Goal: Navigation & Orientation: Go to known website

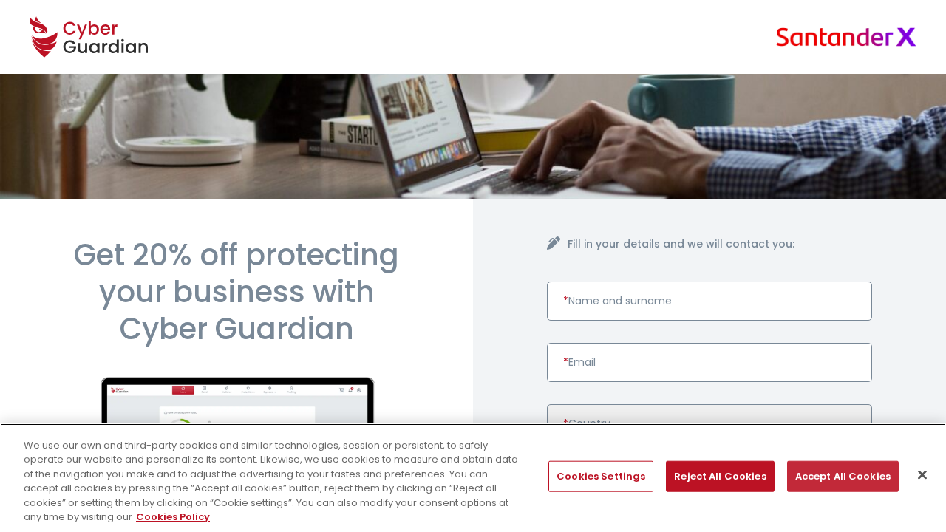
click at [837, 476] on button "Accept All Cookies" at bounding box center [843, 476] width 112 height 31
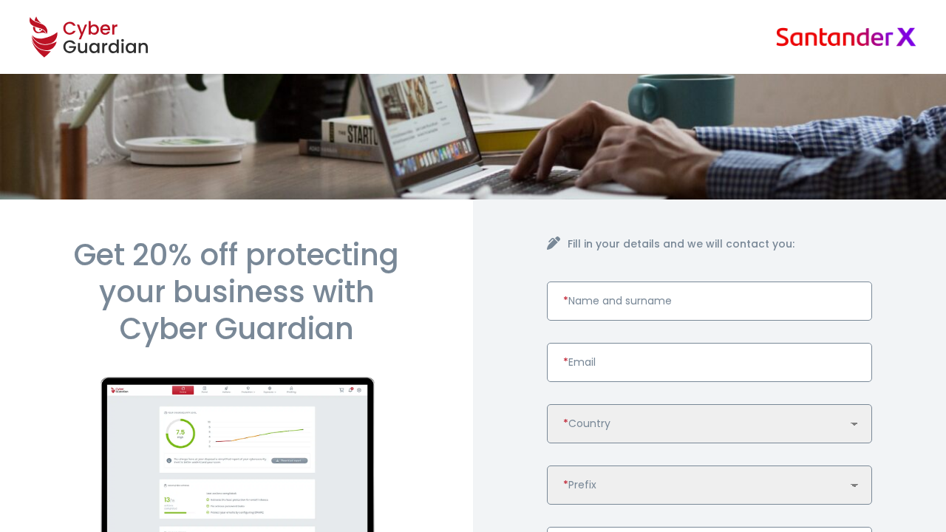
scroll to position [730, 0]
